Goal: Task Accomplishment & Management: Manage account settings

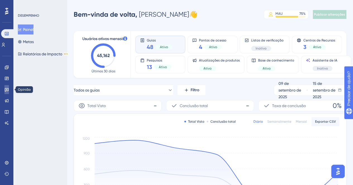
click at [7, 89] on icon at bounding box center [6, 90] width 4 height 4
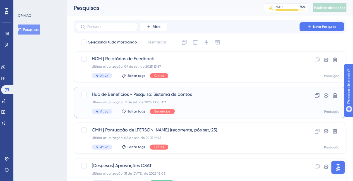
click at [199, 102] on div "Última atualização: 12 de set. de 2025 10:25 AM" at bounding box center [187, 102] width 191 height 4
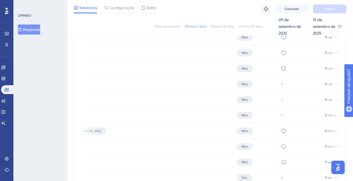
scroll to position [0, 229]
click at [279, 130] on icon at bounding box center [282, 131] width 6 height 6
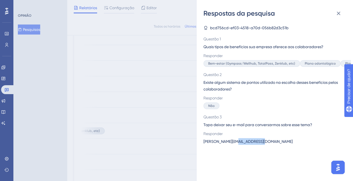
drag, startPoint x: 241, startPoint y: 142, endPoint x: 264, endPoint y: 140, distance: 24.0
click at [264, 140] on font "[PERSON_NAME][EMAIL_ADDRESS][DOMAIN_NAME]" at bounding box center [247, 141] width 89 height 4
copy font "bestbuytravel"
click at [237, 141] on font "[PERSON_NAME][EMAIL_ADDRESS][DOMAIN_NAME]" at bounding box center [247, 141] width 89 height 4
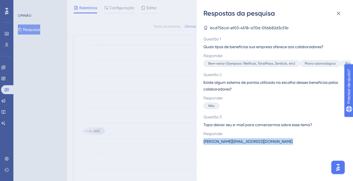
click at [237, 141] on font "[PERSON_NAME][EMAIL_ADDRESS][DOMAIN_NAME]" at bounding box center [247, 141] width 89 height 4
copy font "[PERSON_NAME][EMAIL_ADDRESS][DOMAIN_NAME]"
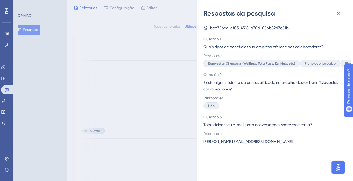
click at [283, 28] on font "bcd756cd-ef03-4518-a70d-056b82d3c51b" at bounding box center [249, 28] width 78 height 4
copy font "bcd756cd-ef03-4518-a70d-056b82d3c51b"
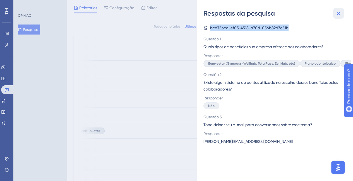
click at [338, 18] on button at bounding box center [337, 13] width 11 height 11
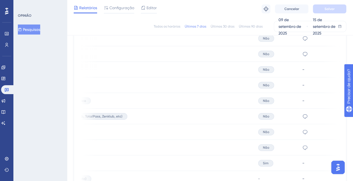
scroll to position [0, 210]
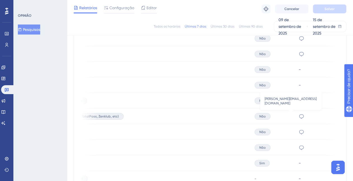
click at [298, 118] on icon at bounding box center [301, 117] width 6 height 6
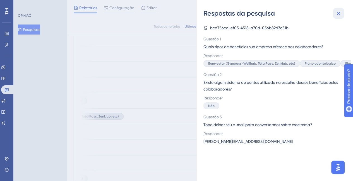
click at [336, 15] on icon at bounding box center [338, 13] width 7 height 7
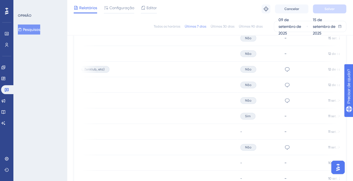
scroll to position [0, 225]
click at [284, 99] on icon at bounding box center [287, 101] width 6 height 6
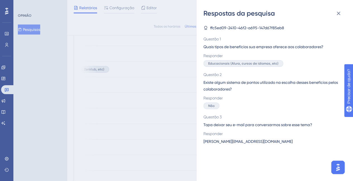
click at [275, 28] on font "ffc5ed09-2410-46f2-a695-147d67f85eb8" at bounding box center [247, 28] width 74 height 4
copy font "ffc5ed09-2410-46f2-a695-147d67f85eb8"
click at [340, 14] on icon at bounding box center [338, 13] width 7 height 7
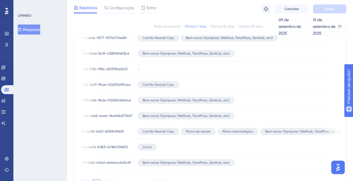
scroll to position [0, 0]
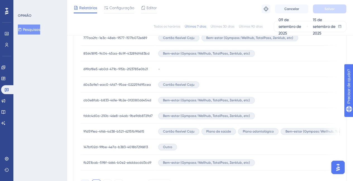
click at [135, 131] on font "91d591ea-4f66-4d38-b521-6215fb9f6615" at bounding box center [113, 132] width 61 height 4
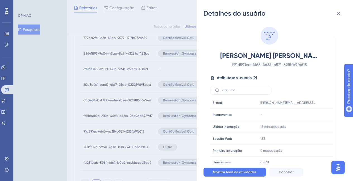
scroll to position [16, 0]
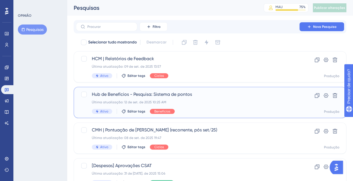
click at [158, 94] on font "Hub de Benefícios - Pesquisa: Sistema de pontos" at bounding box center [142, 94] width 100 height 5
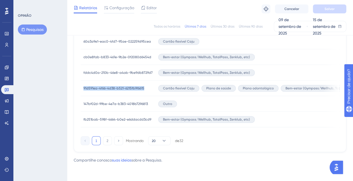
drag, startPoint x: 144, startPoint y: 86, endPoint x: 82, endPoint y: 91, distance: 62.4
click at [82, 91] on div "91d591ea-4f66-4d38-b521-6215fb9f6615 91d591ea-4f66-4d38-b521-6215fb9f6615" at bounding box center [118, 89] width 75 height 16
copy font "91d591ea-4f66-4d38-b521-6215fb9f6615"
click at [106, 142] on font "2" at bounding box center [107, 141] width 2 height 4
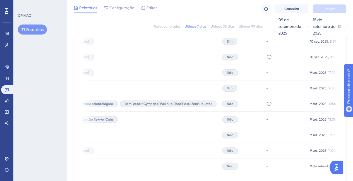
scroll to position [0, 160]
click at [265, 104] on icon at bounding box center [268, 104] width 6 height 6
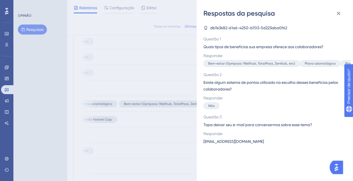
click at [227, 142] on font "wilsonvidrosba@hotmail.com" at bounding box center [233, 141] width 60 height 4
copy font "wilsonvidrosba@hotmail.com"
click at [244, 25] on span "db7e3682-61a6-4250-b703-5d223aba0f62" at bounding box center [248, 28] width 77 height 7
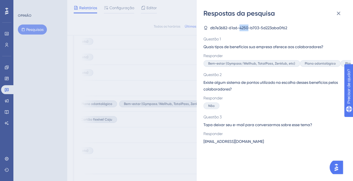
click at [244, 25] on span "db7e3682-61a6-4250-b703-5d223aba0f62" at bounding box center [248, 28] width 77 height 7
copy font "db7e3682-61a6-4250-b703-5d223aba0f62"
click at [338, 13] on icon at bounding box center [338, 14] width 4 height 4
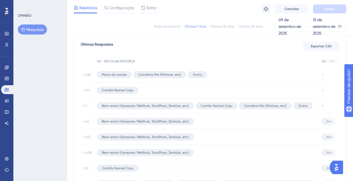
scroll to position [0, 0]
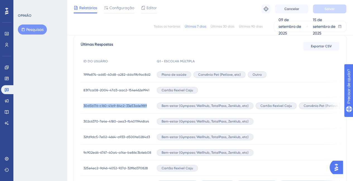
drag, startPoint x: 145, startPoint y: 106, endPoint x: 83, endPoint y: 106, distance: 62.4
click at [83, 106] on div "30d5b176-c160-41a9-84c2-33e53a6e1f89 30d5b176-c160-41a9-84c2-33e53a6e1f89" at bounding box center [117, 106] width 73 height 16
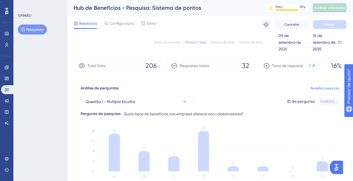
click at [94, 9] on font "Hub de Benefícios - Pesquisa: Sistema de pontos" at bounding box center [137, 7] width 127 height 7
click at [37, 31] on font "Pesquisas" at bounding box center [34, 29] width 17 height 4
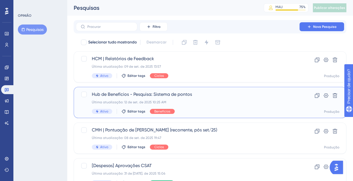
click at [106, 112] on font "Ativo" at bounding box center [104, 112] width 8 height 4
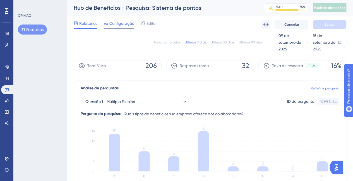
click at [127, 27] on div "Configuração" at bounding box center [119, 24] width 30 height 9
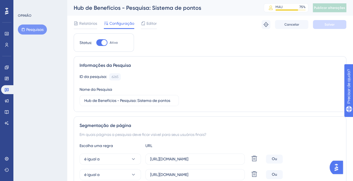
click at [98, 40] on div at bounding box center [101, 42] width 11 height 7
click at [96, 43] on input "Ativo" at bounding box center [96, 43] width 0 height 0
checkbox input "false"
click at [327, 20] on button "Salvar" at bounding box center [328, 24] width 33 height 9
